Goal: Task Accomplishment & Management: Complete application form

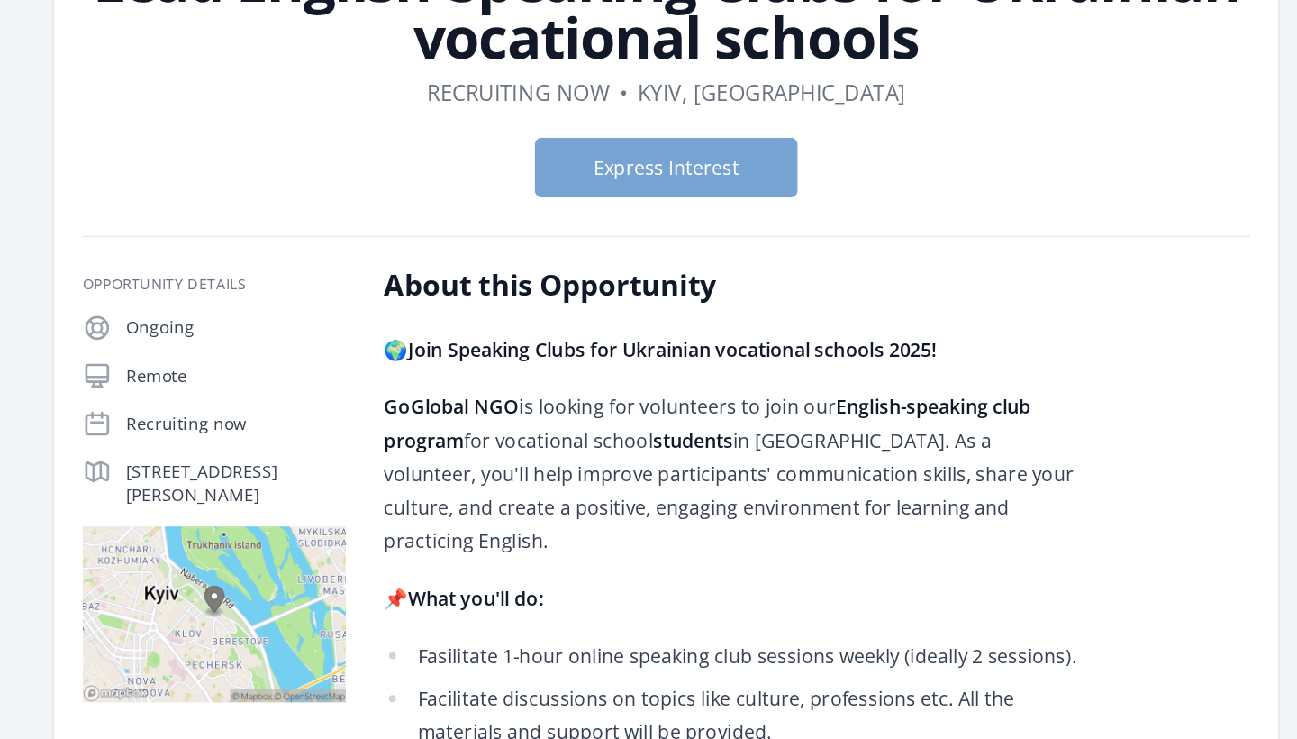
scroll to position [165, 0]
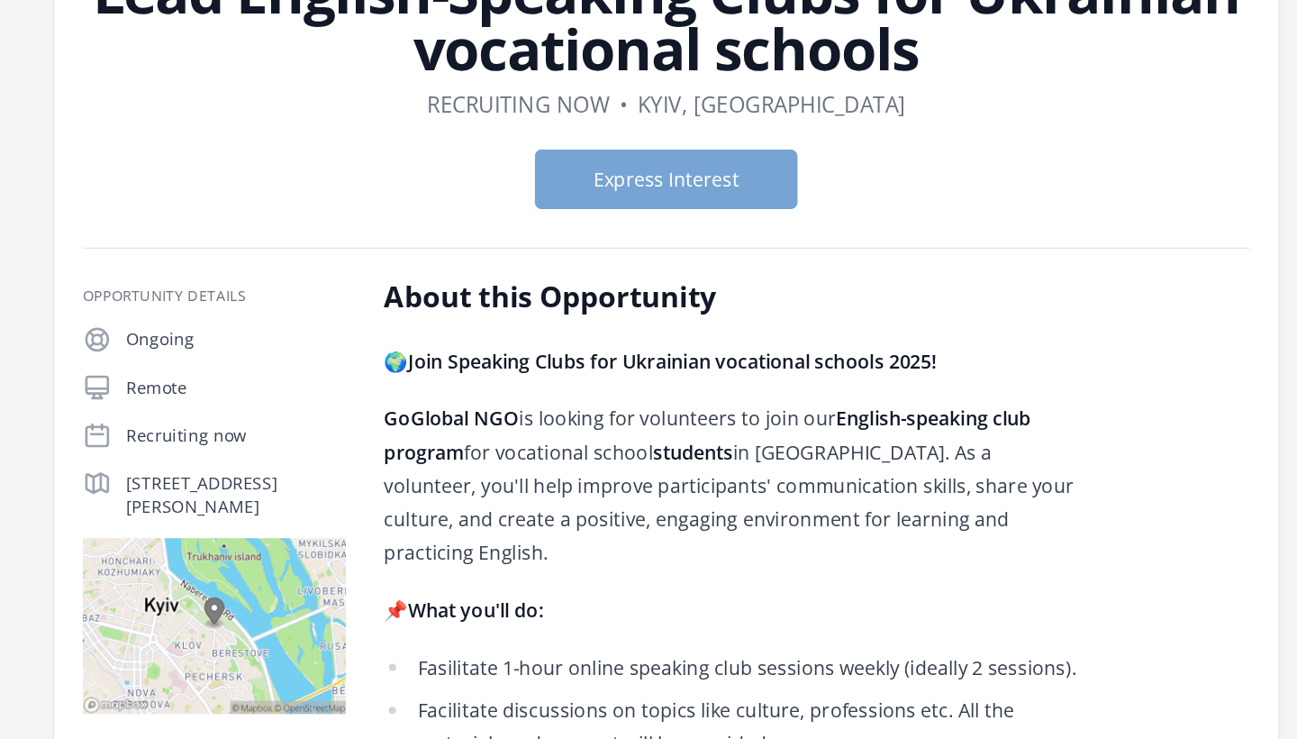
click at [550, 138] on button "Express Interest" at bounding box center [649, 135] width 198 height 45
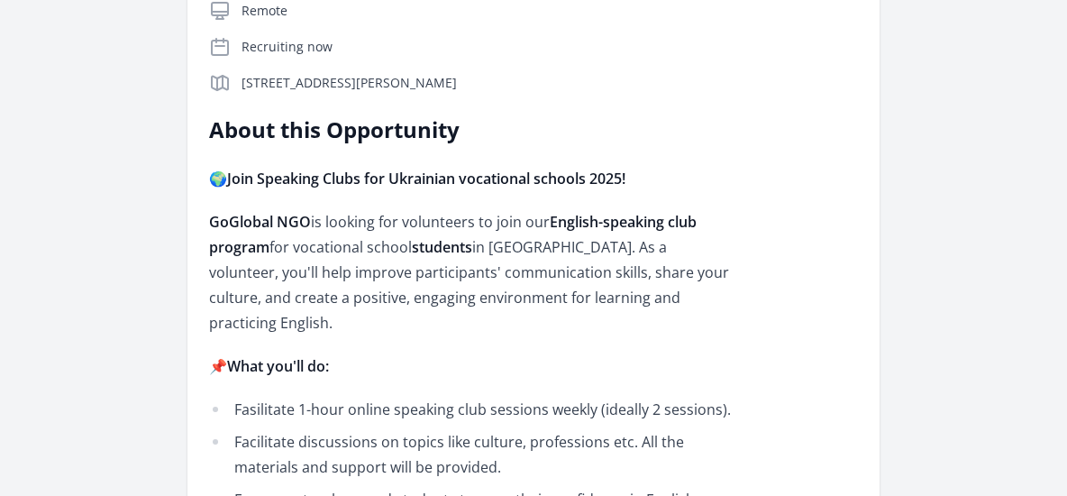
scroll to position [435, 0]
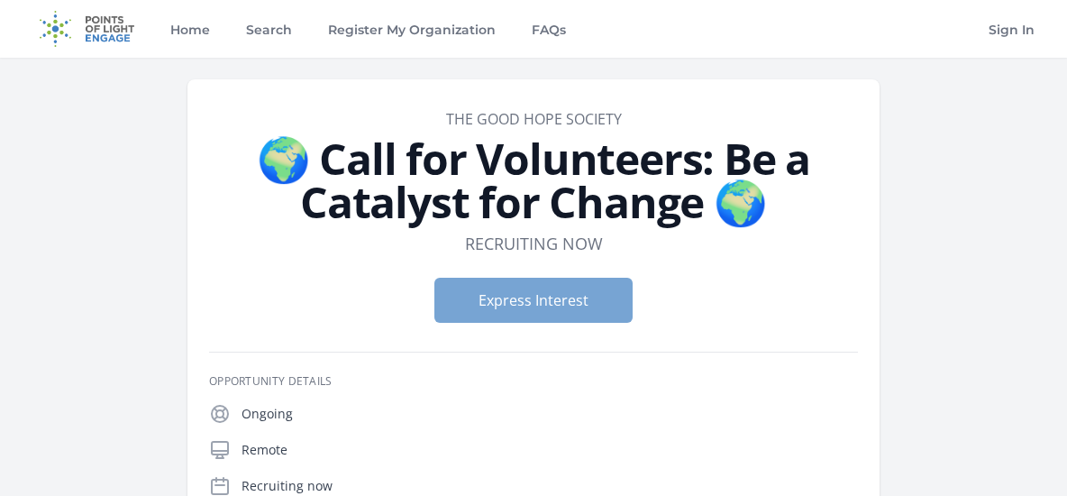
click at [492, 308] on button "Express Interest" at bounding box center [533, 299] width 198 height 45
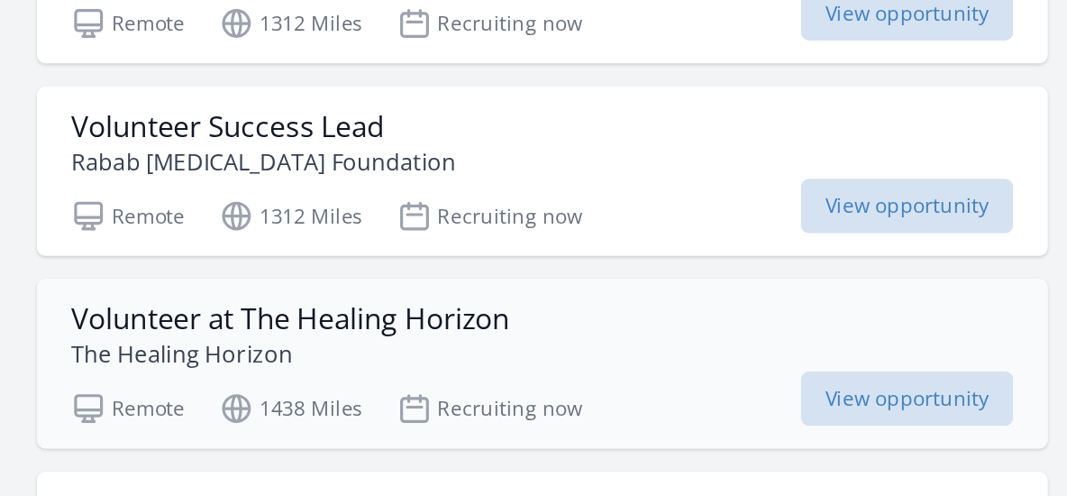
scroll to position [2322, 0]
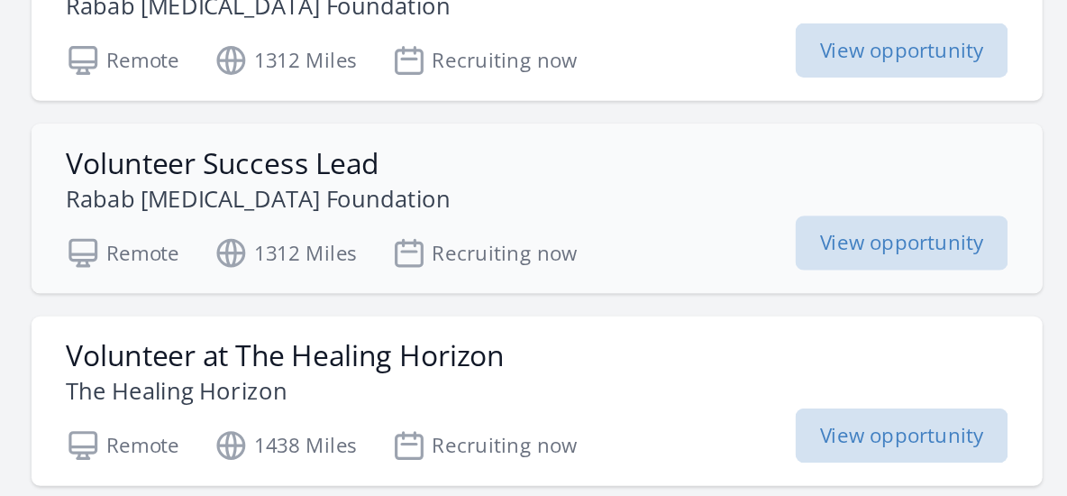
click at [425, 252] on div "Volunteer Success Lead Rabab Cancer Foundation" at bounding box center [720, 273] width 591 height 43
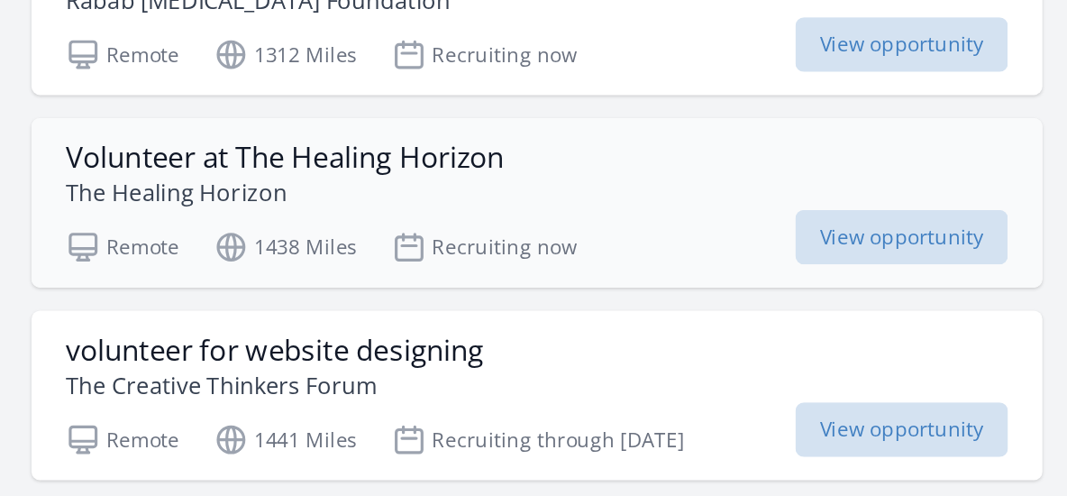
scroll to position [2431, 0]
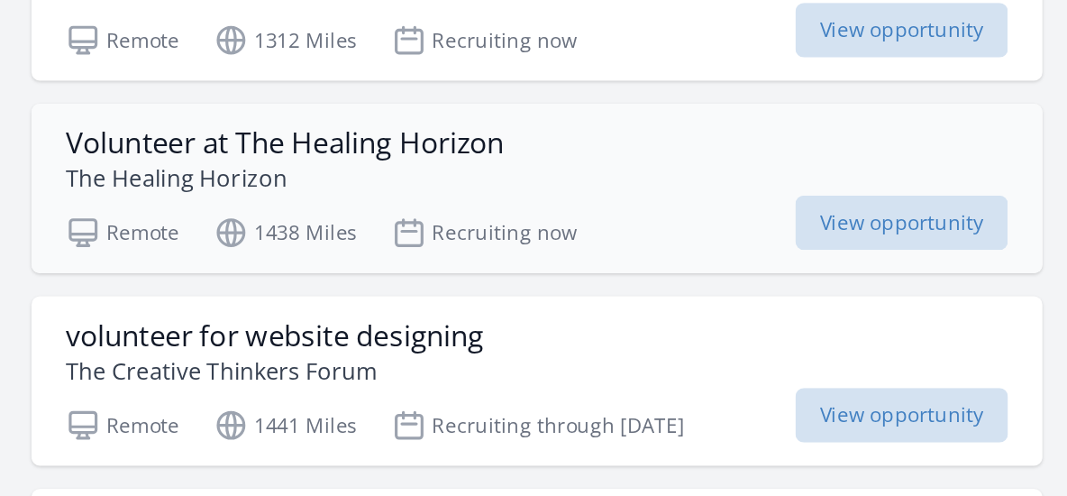
click at [425, 264] on h3 "Volunteer at The Healing Horizon" at bounding box center [562, 275] width 275 height 22
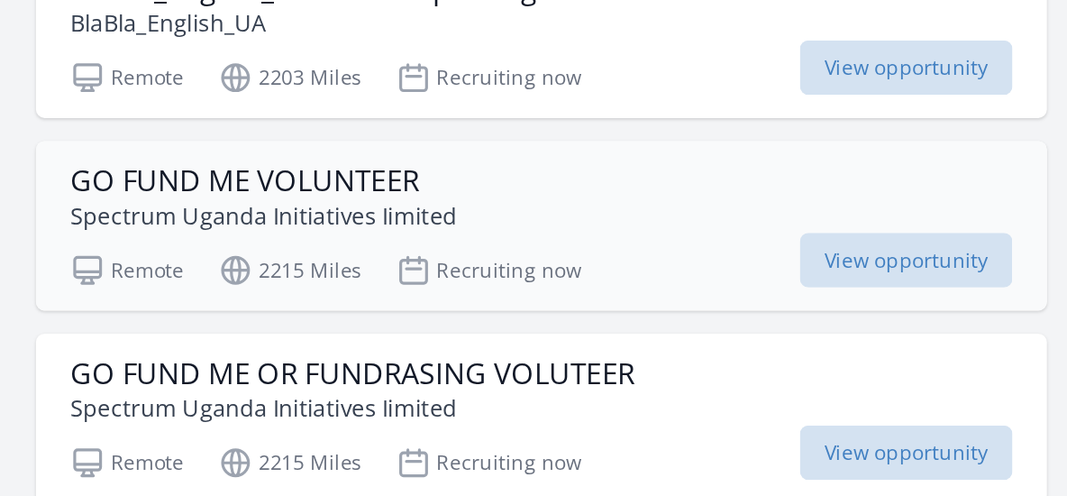
scroll to position [6847, 0]
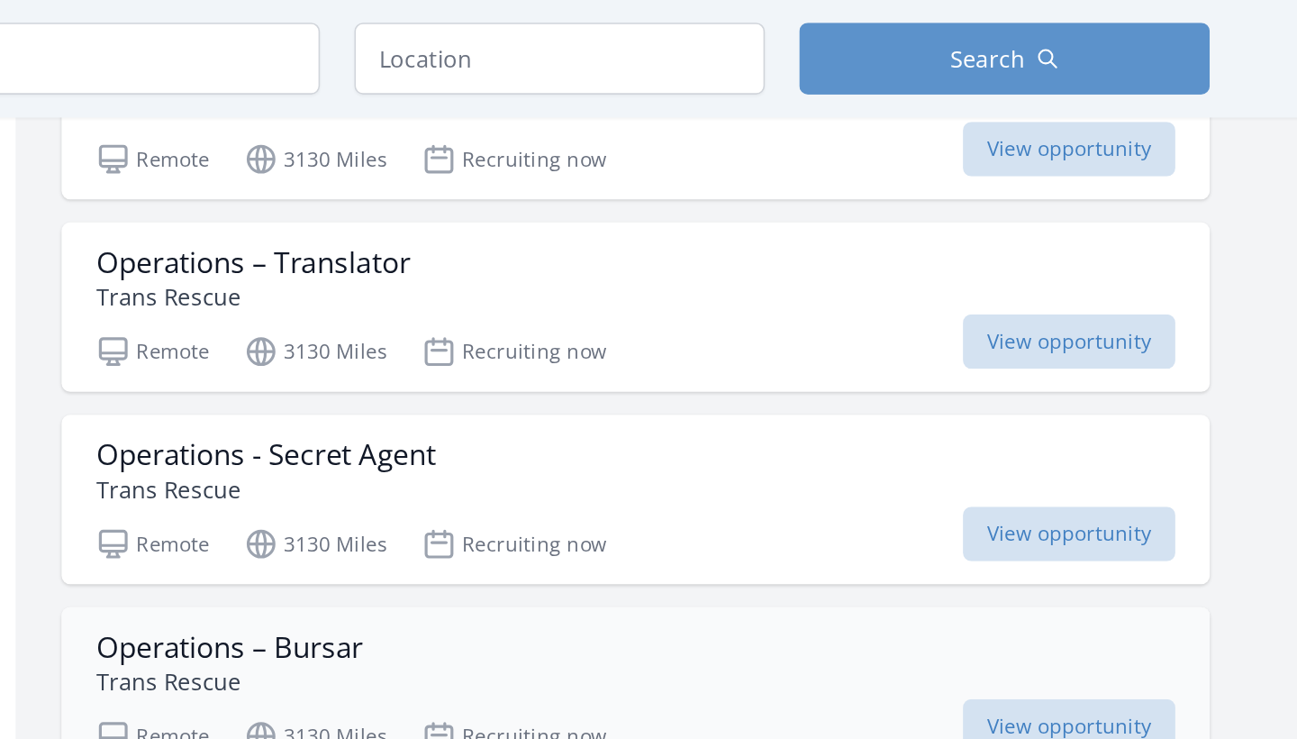
scroll to position [14361, 0]
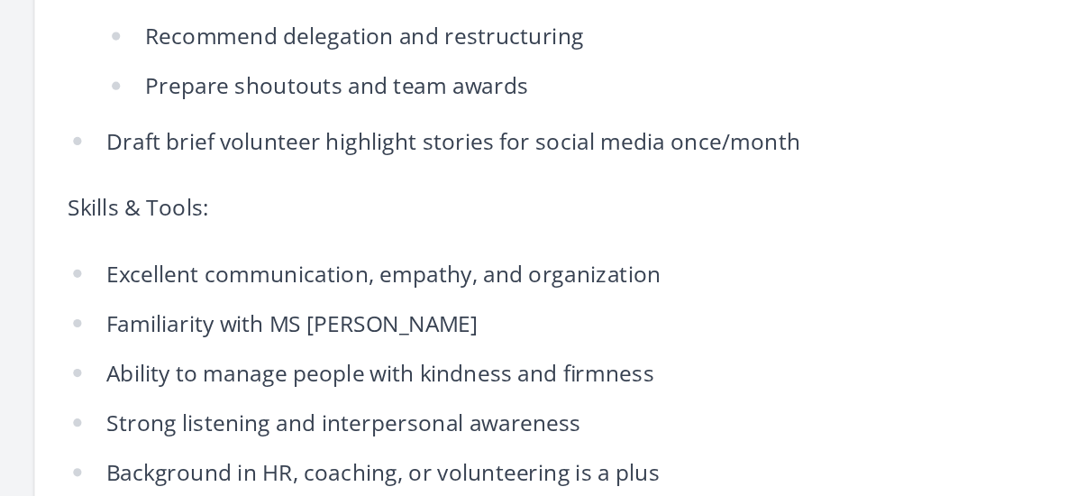
scroll to position [858, 0]
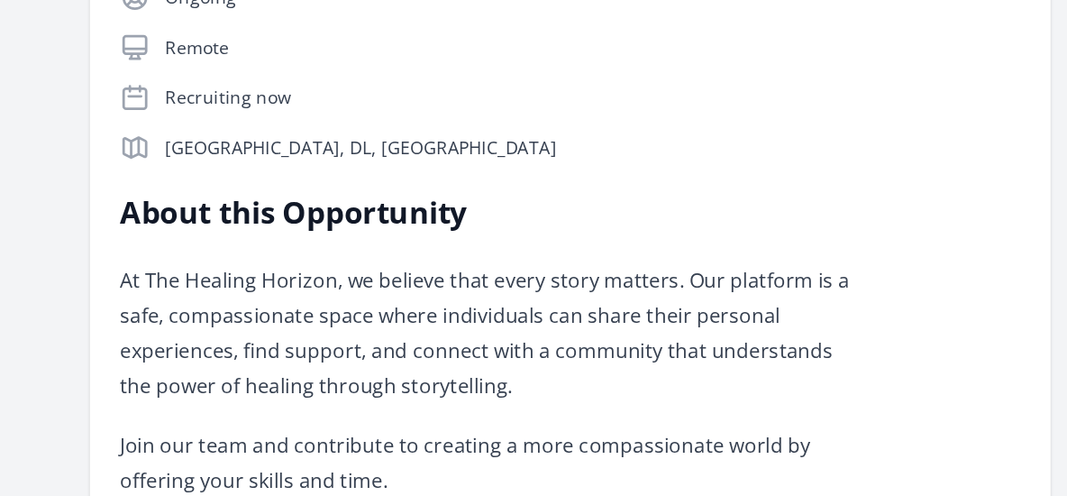
scroll to position [334, 0]
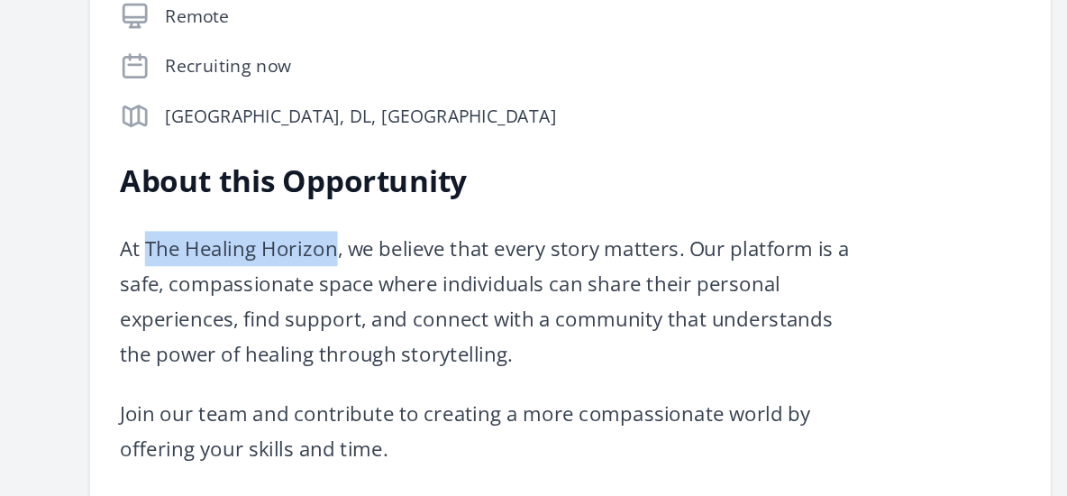
drag, startPoint x: 107, startPoint y: 174, endPoint x: 239, endPoint y: 186, distance: 132.1
click at [239, 270] on p "At The Healing Horizon, we believe that every story matters. Our platform is a …" at bounding box center [472, 320] width 527 height 101
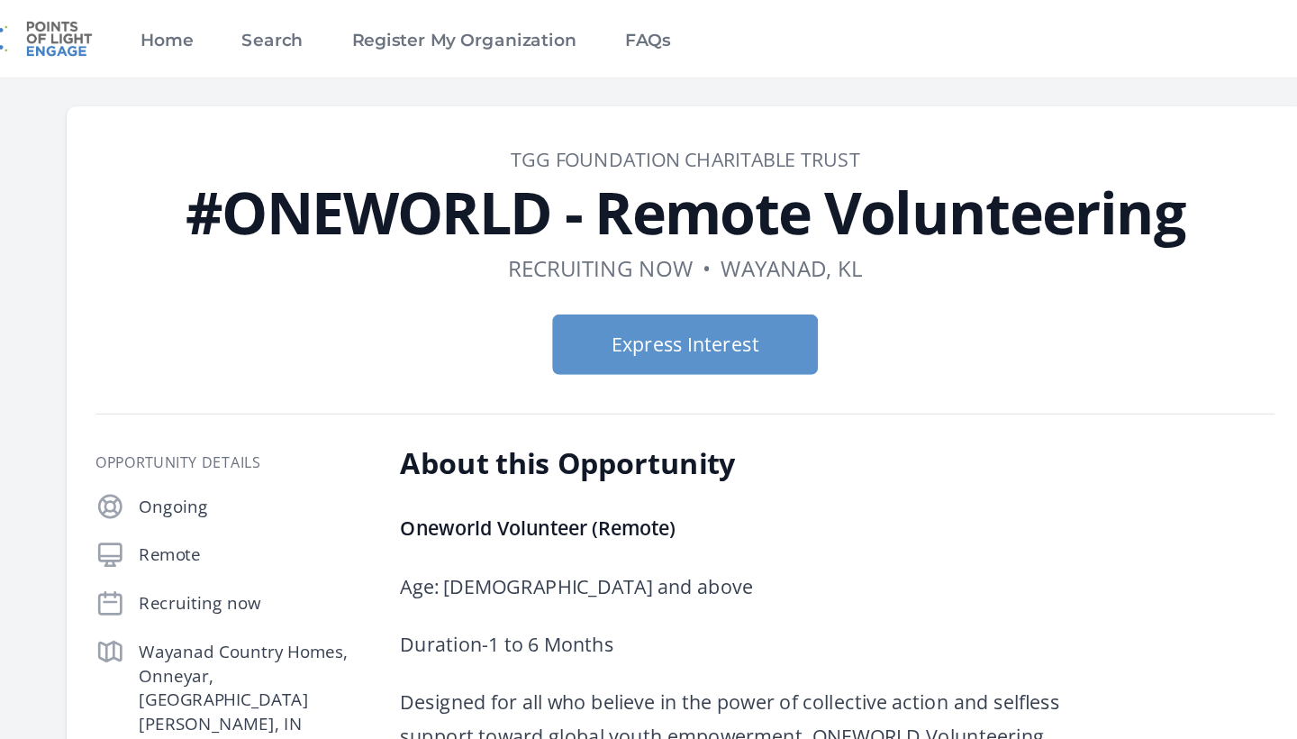
drag, startPoint x: 375, startPoint y: 118, endPoint x: 642, endPoint y: 120, distance: 267.6
click at [642, 120] on dd "TGG Foundation Charitable Trust" at bounding box center [648, 119] width 879 height 22
drag, startPoint x: 578, startPoint y: 112, endPoint x: 633, endPoint y: 72, distance: 68.5
copy link "TGG Foundation Charitable Trust"
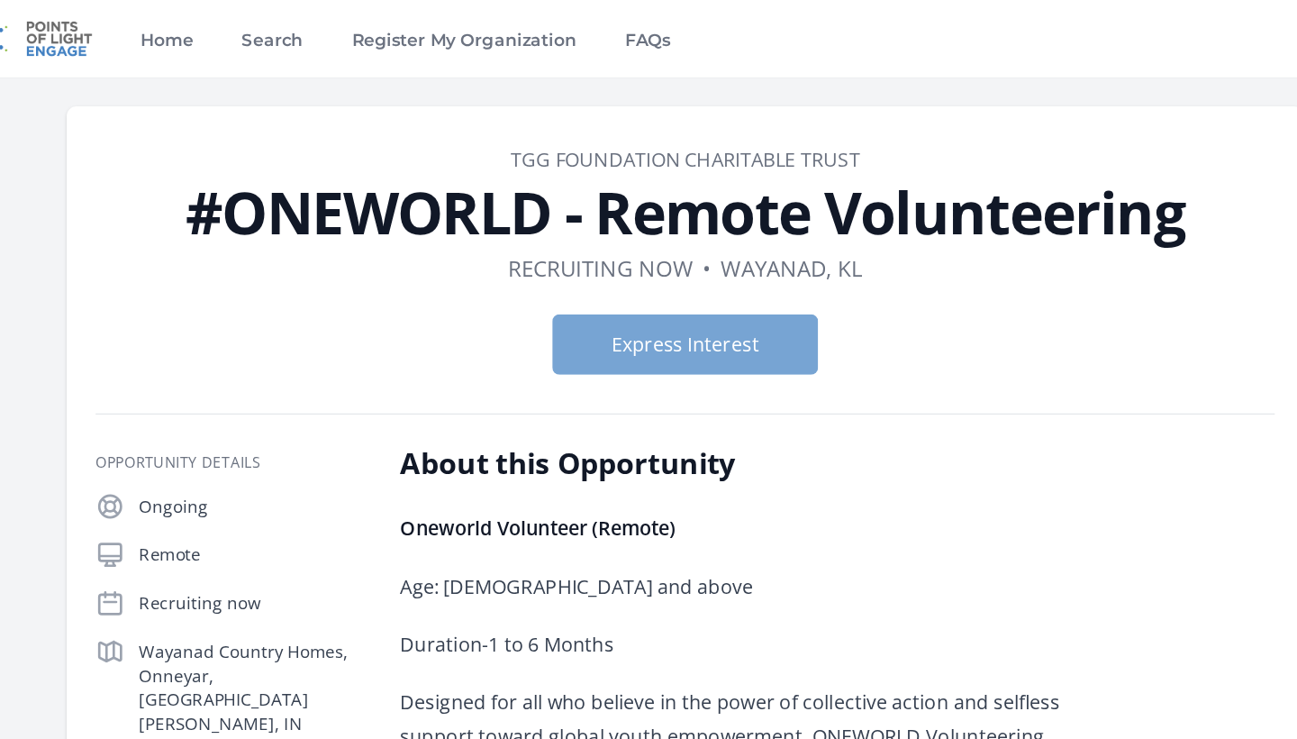
click at [550, 256] on button "Express Interest" at bounding box center [649, 256] width 198 height 45
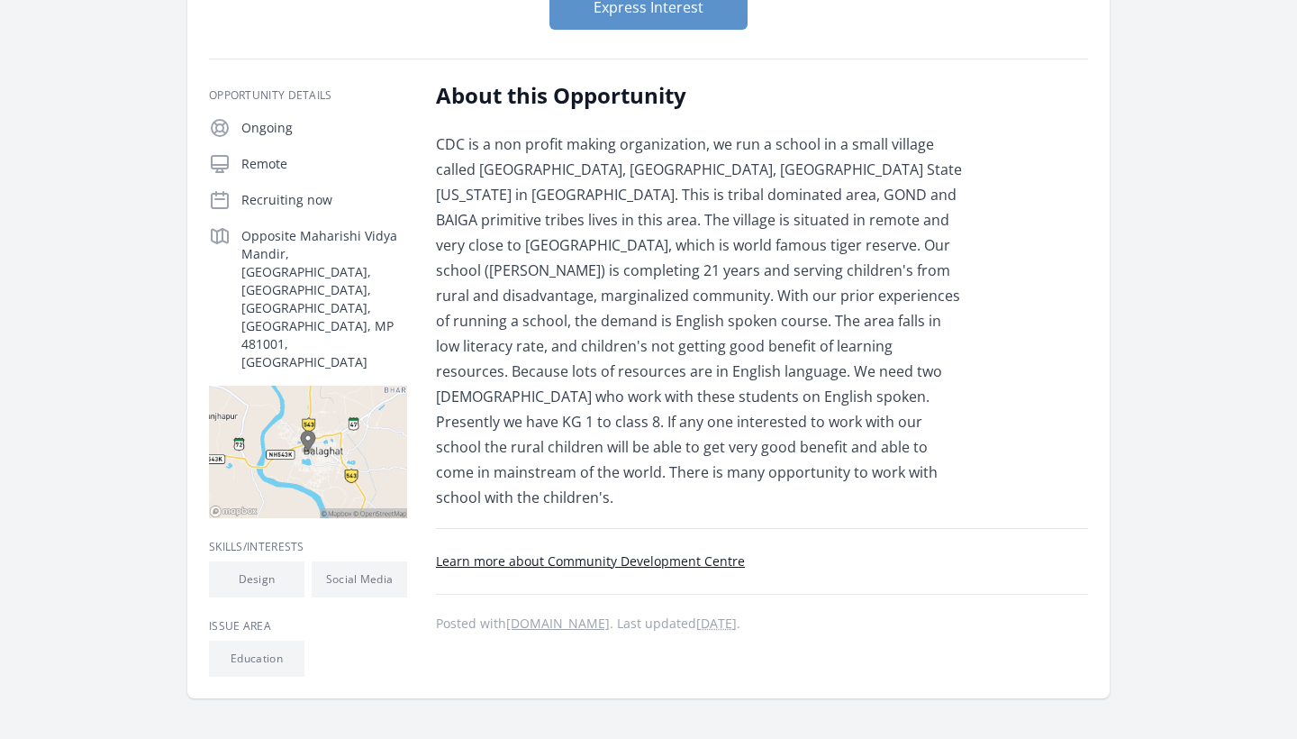
scroll to position [244, 0]
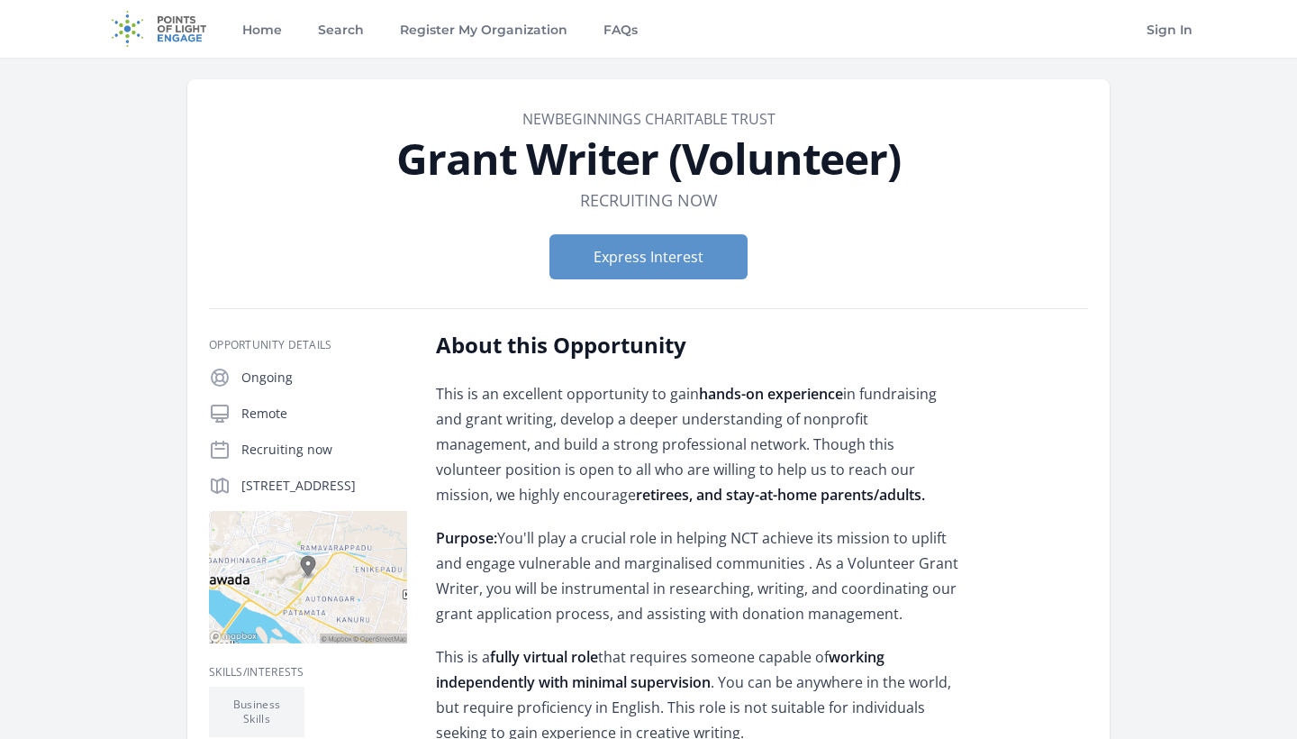
drag, startPoint x: 801, startPoint y: 118, endPoint x: 522, endPoint y: 111, distance: 279.4
click at [522, 111] on dd "NewBeginnings Charitable Trust" at bounding box center [648, 119] width 879 height 22
copy link "NewBeginnings Charitable Trust"
click at [452, 283] on div "Express Interest" at bounding box center [648, 257] width 879 height 74
